Goal: Task Accomplishment & Management: Use online tool/utility

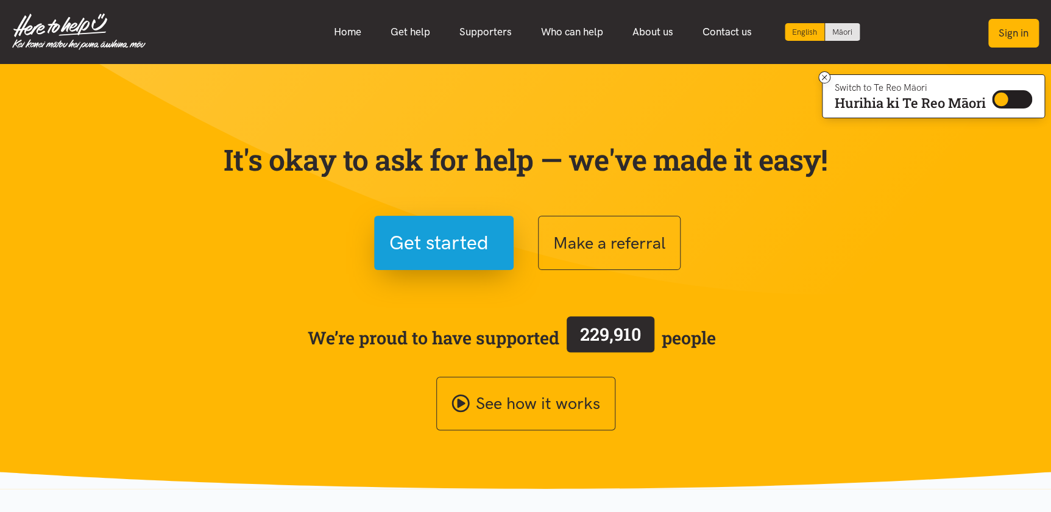
click at [1015, 30] on button "Sign in" at bounding box center [1013, 33] width 51 height 29
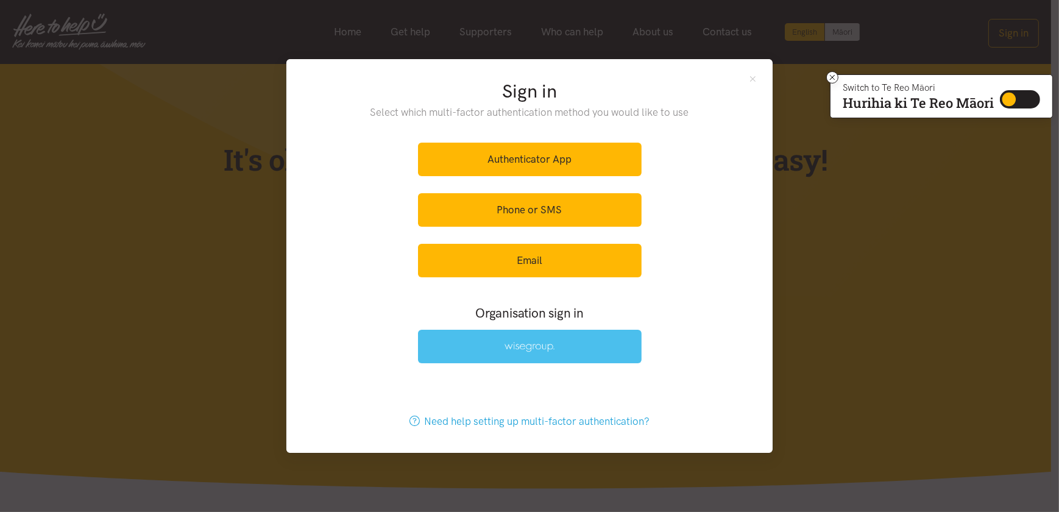
click at [501, 352] on link at bounding box center [530, 347] width 224 height 34
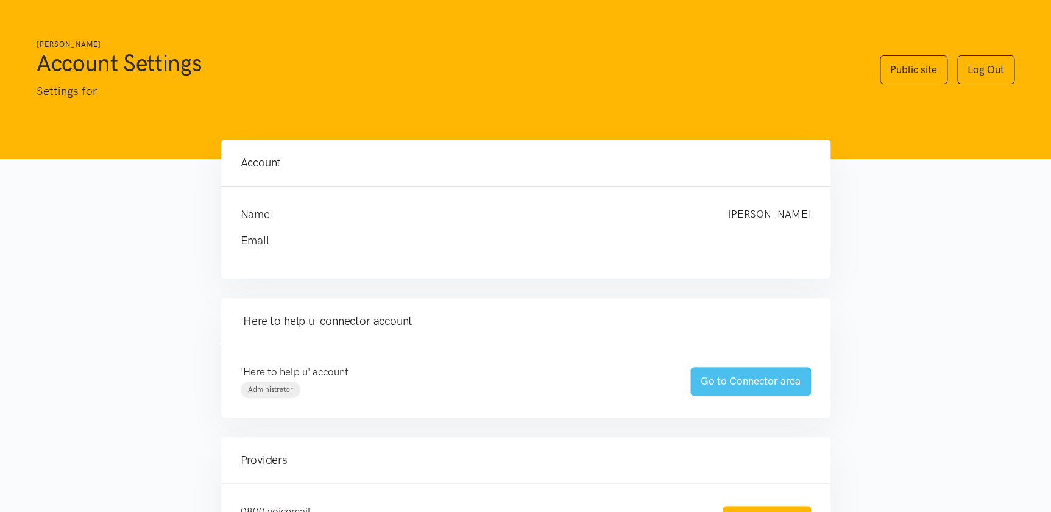
click at [732, 379] on link "Go to Connector area" at bounding box center [750, 381] width 121 height 29
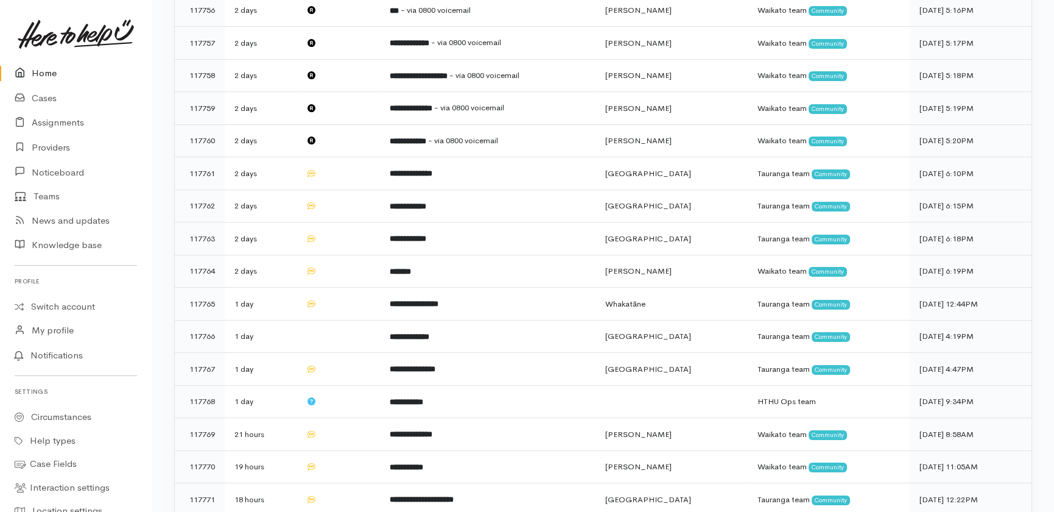
scroll to position [676, 0]
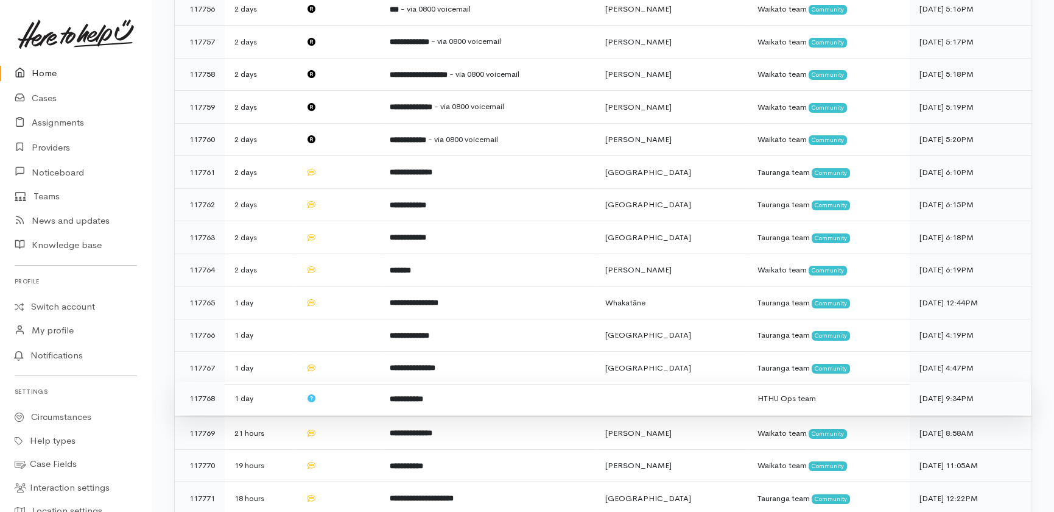
click at [342, 382] on td at bounding box center [337, 398] width 83 height 33
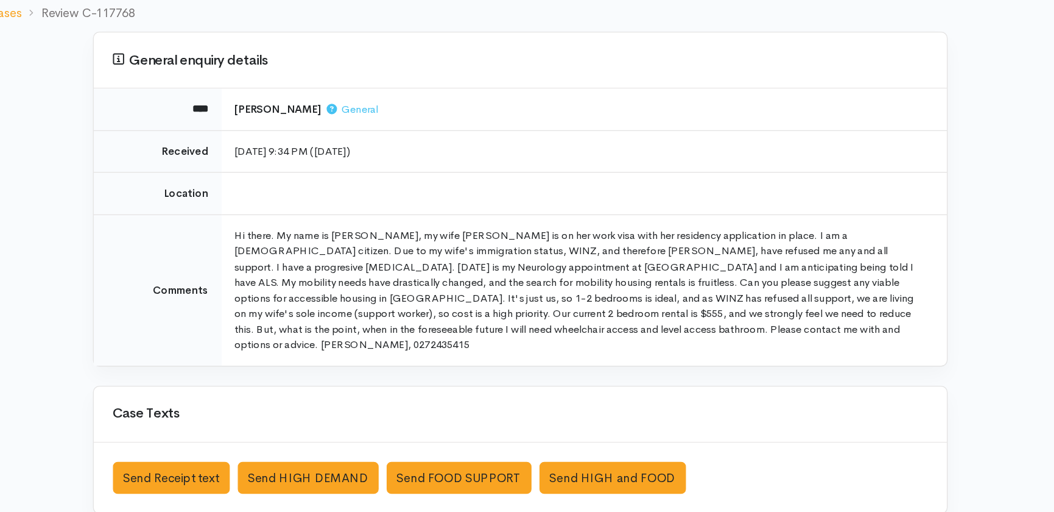
scroll to position [5, 0]
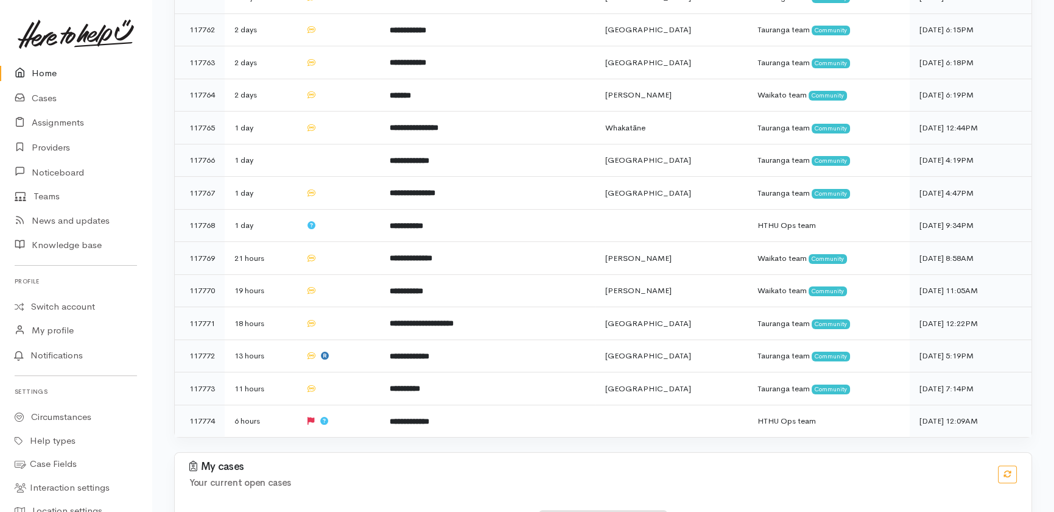
scroll to position [859, 0]
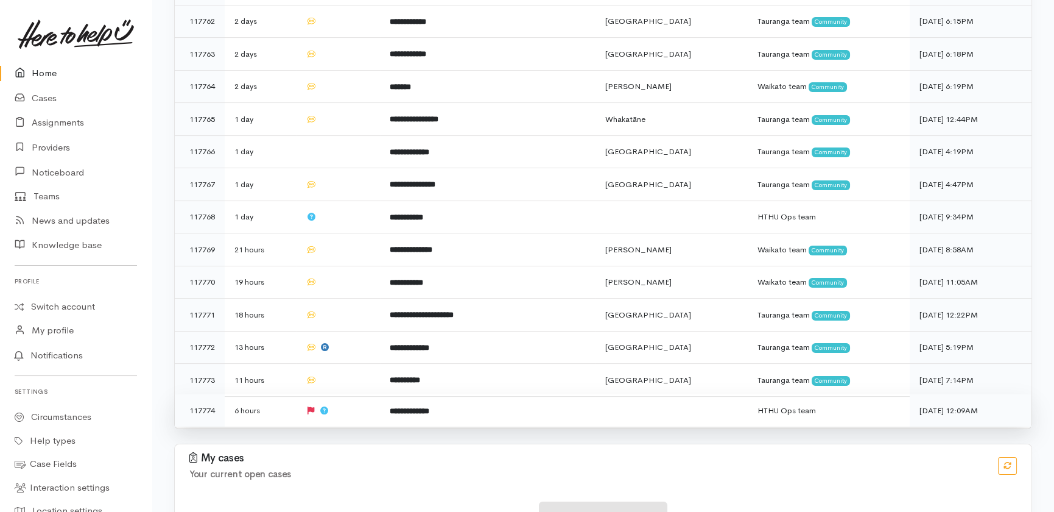
click at [461, 394] on td "**********" at bounding box center [488, 410] width 216 height 32
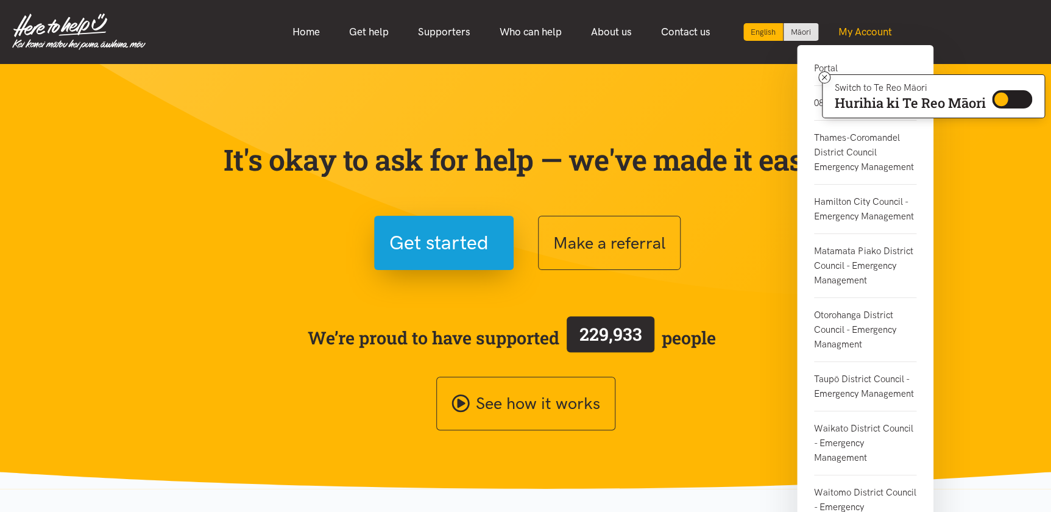
click at [860, 38] on link "My Account" at bounding box center [865, 32] width 83 height 26
click at [836, 64] on link "Portal" at bounding box center [865, 73] width 102 height 25
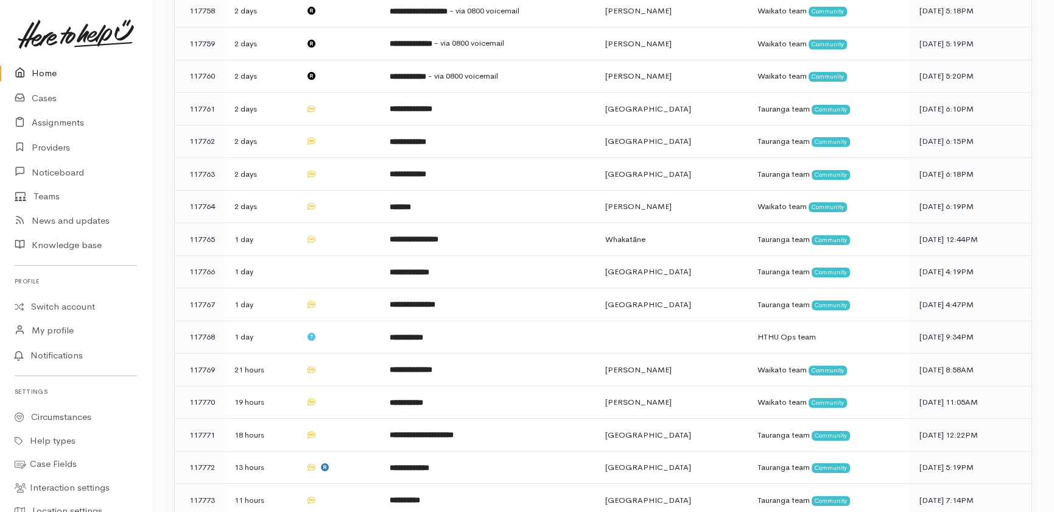
scroll to position [859, 0]
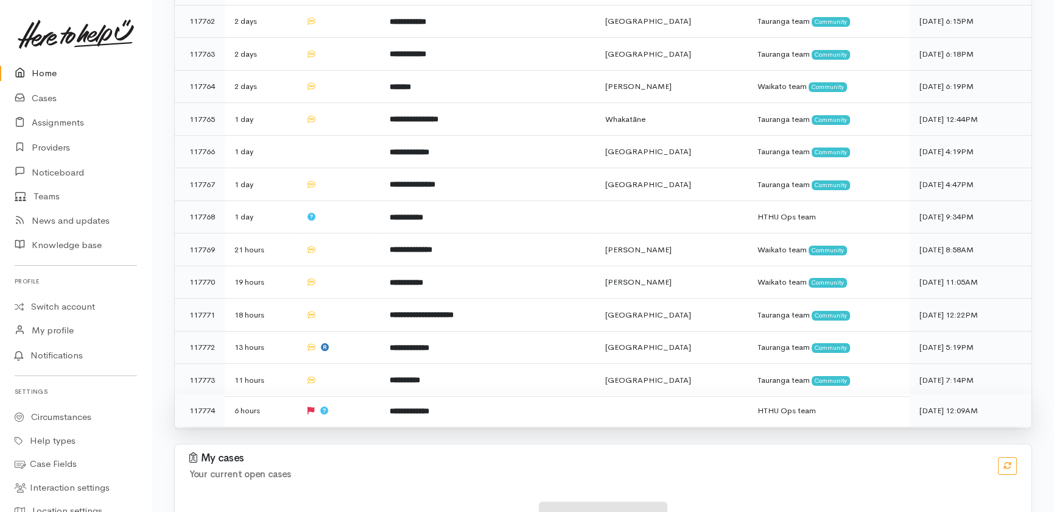
click at [537, 394] on td "**********" at bounding box center [488, 410] width 216 height 32
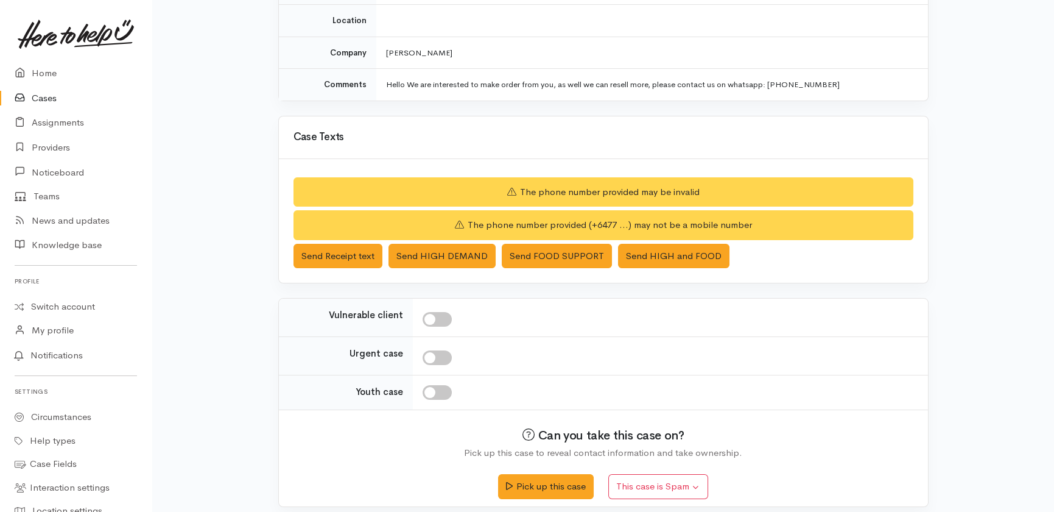
scroll to position [210, 0]
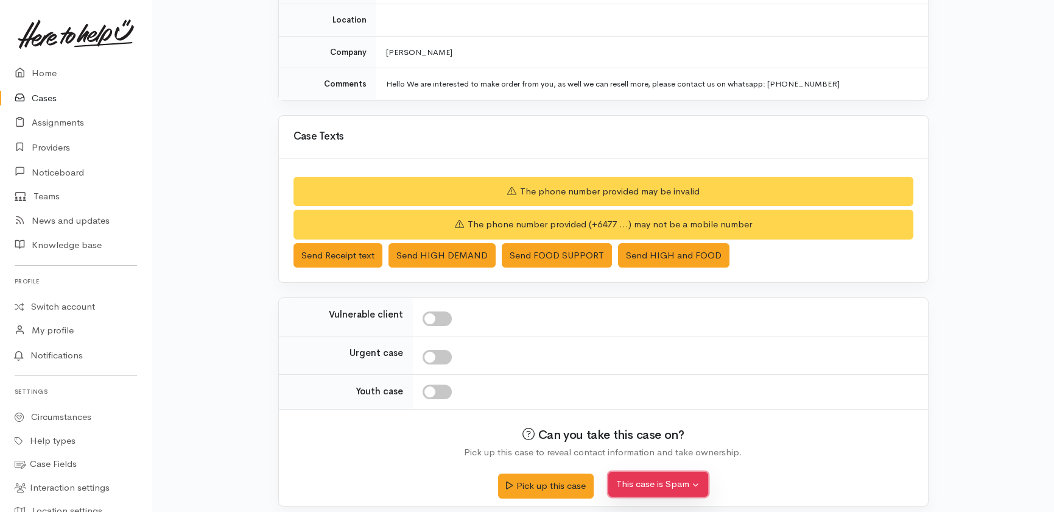
click at [648, 484] on button "This case is Spam" at bounding box center [659, 483] width 100 height 25
click at [657, 457] on button "Yes, cancel this case as spam" at bounding box center [690, 456] width 162 height 19
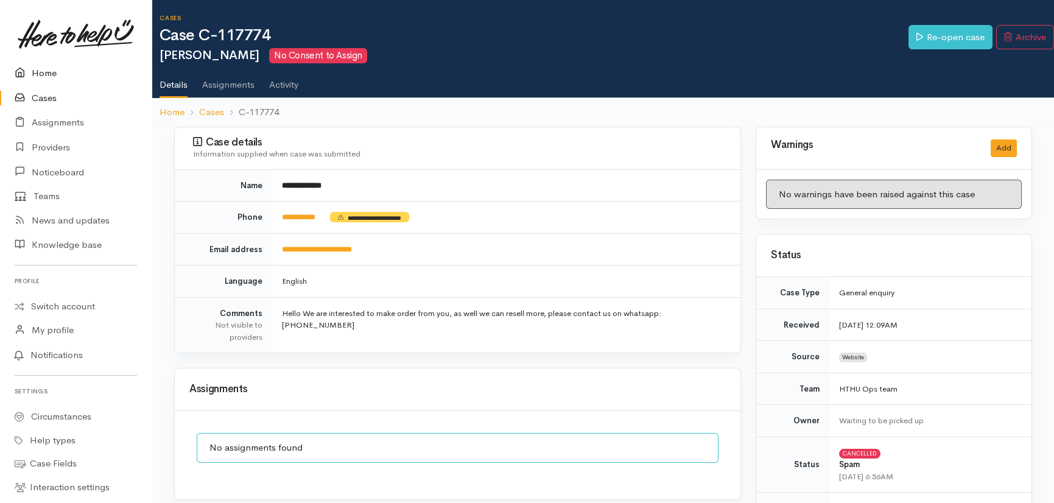
click at [44, 75] on link "Home" at bounding box center [76, 73] width 152 height 25
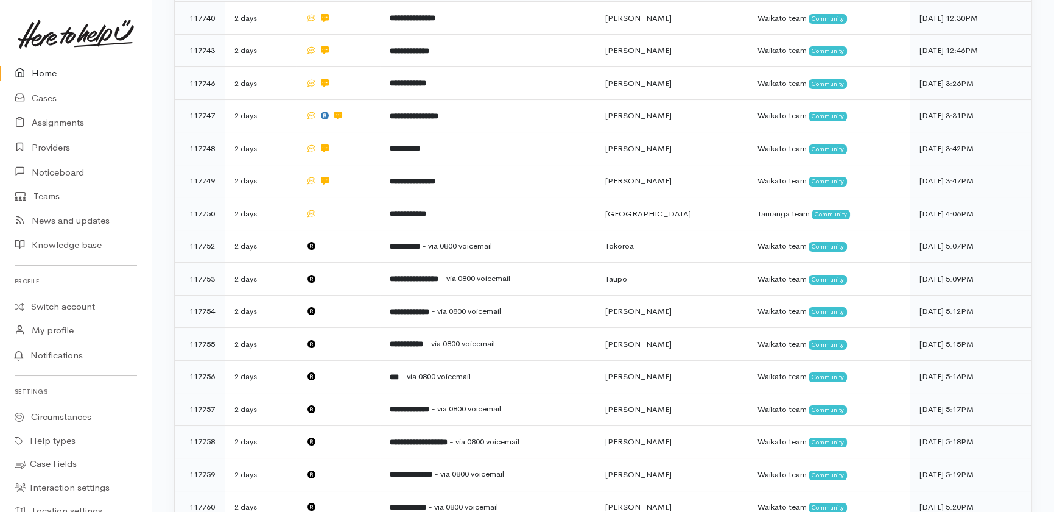
scroll to position [303, 0]
